Goal: Check status: Check status

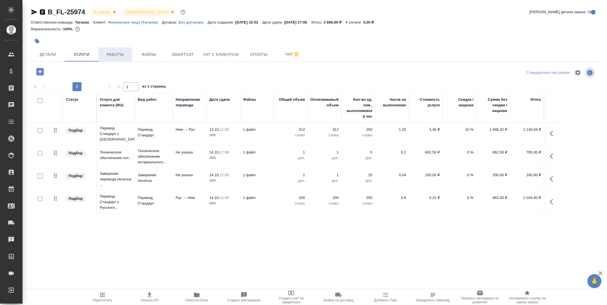
click at [111, 60] on button "Работы" at bounding box center [115, 54] width 34 height 14
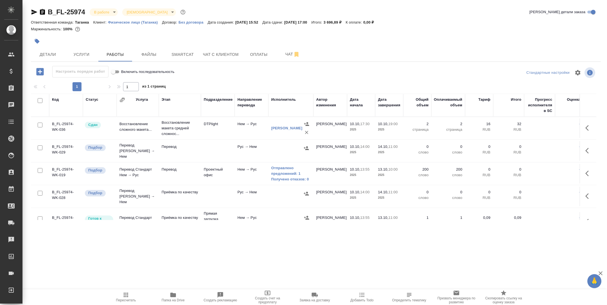
scroll to position [33, 0]
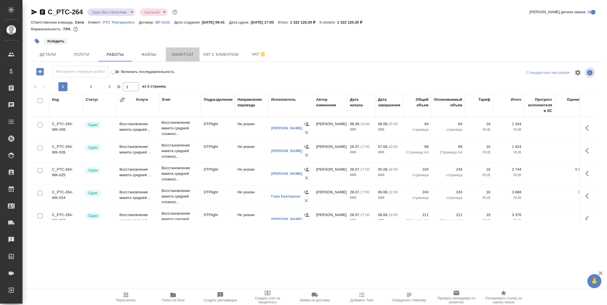
click at [186, 57] on span "Smartcat" at bounding box center [182, 54] width 27 height 7
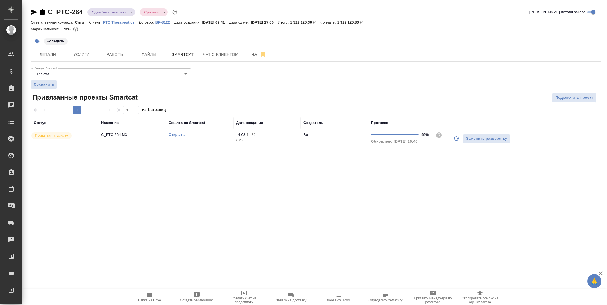
click at [192, 140] on td "Открыть" at bounding box center [199, 139] width 67 height 20
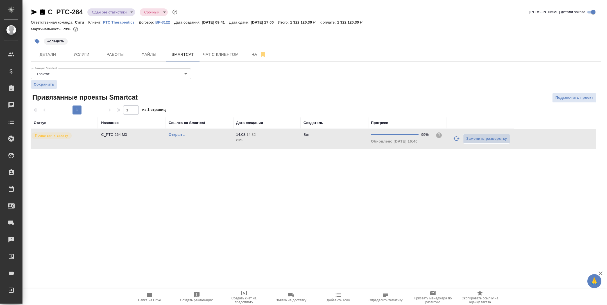
click at [192, 140] on td "Открыть" at bounding box center [199, 139] width 67 height 20
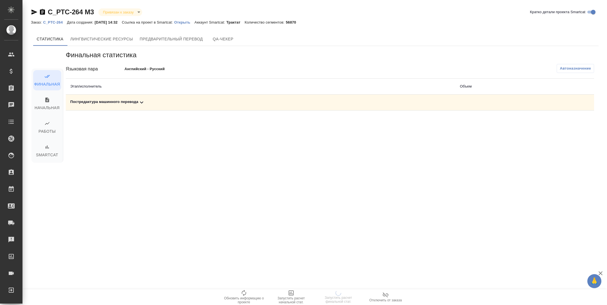
click at [141, 102] on icon at bounding box center [141, 102] width 7 height 7
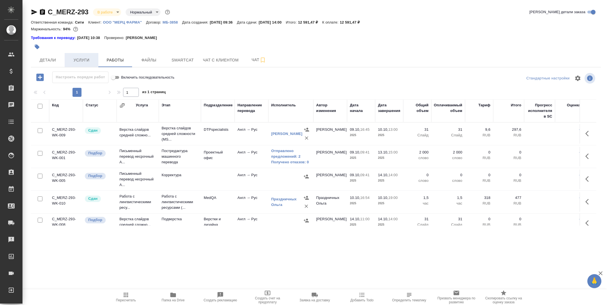
click at [83, 63] on span "Услуги" at bounding box center [81, 60] width 27 height 7
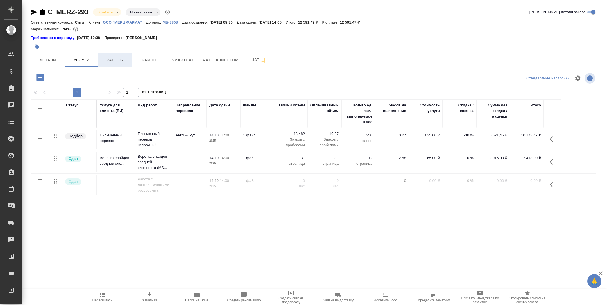
click at [112, 60] on span "Работы" at bounding box center [115, 60] width 27 height 7
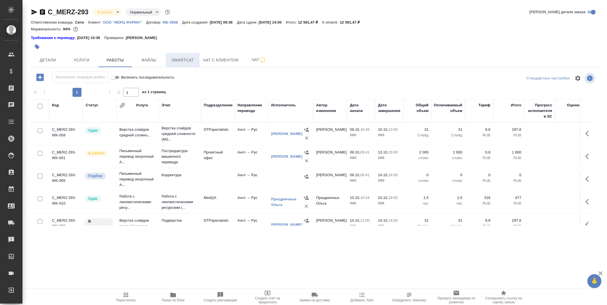
click at [190, 59] on span "Smartcat" at bounding box center [182, 60] width 27 height 7
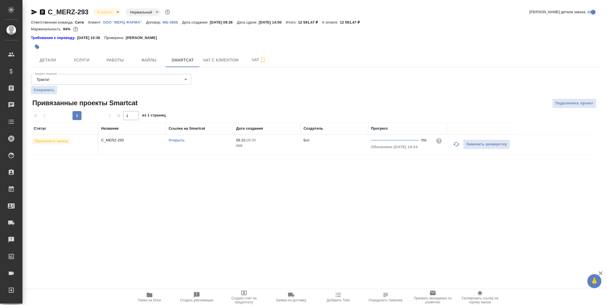
click at [178, 140] on link "Открыть" at bounding box center [176, 140] width 16 height 4
click at [195, 144] on td "Открыть" at bounding box center [199, 145] width 67 height 20
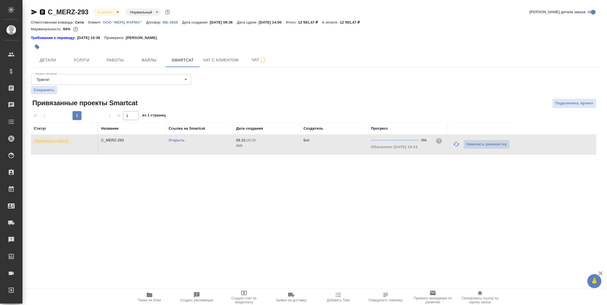
click at [195, 144] on td "Открыть" at bounding box center [199, 145] width 67 height 20
click at [152, 295] on icon "button" at bounding box center [150, 295] width 6 height 4
click at [111, 63] on span "Работы" at bounding box center [115, 60] width 27 height 7
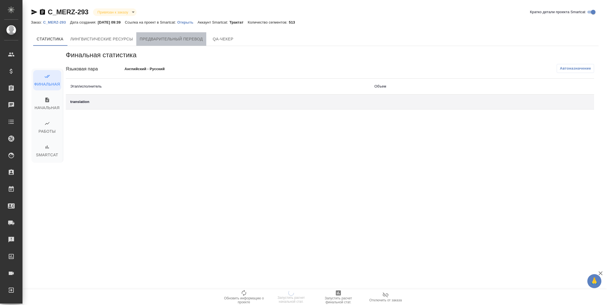
click at [189, 40] on span "Предварительный перевод" at bounding box center [171, 39] width 63 height 7
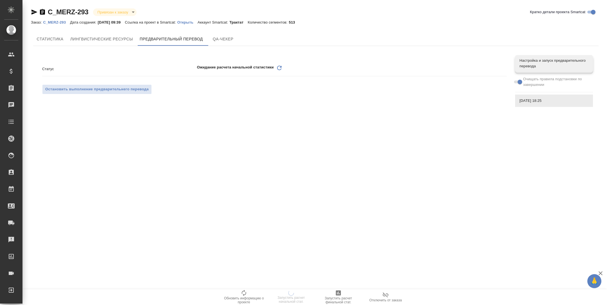
click at [277, 67] on icon "Обновить" at bounding box center [279, 68] width 7 height 7
click at [54, 41] on span "Cтатистика" at bounding box center [50, 39] width 27 height 7
